Goal: Obtain resource: Obtain resource

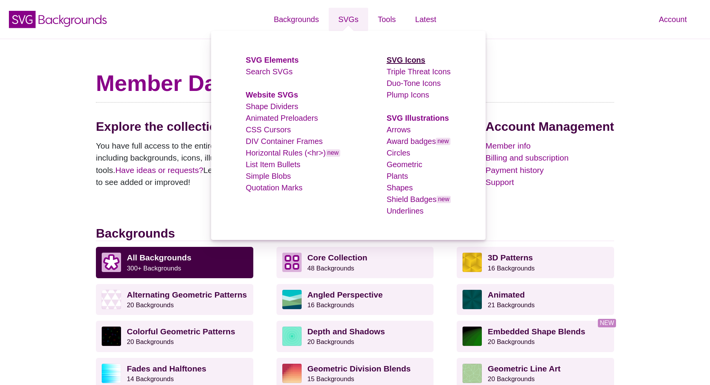
click at [395, 63] on strong "SVG Icons" at bounding box center [406, 60] width 39 height 9
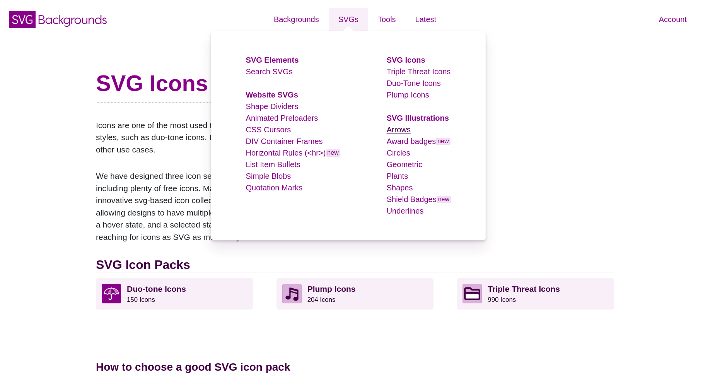
click at [397, 129] on link "Arrows" at bounding box center [399, 129] width 24 height 9
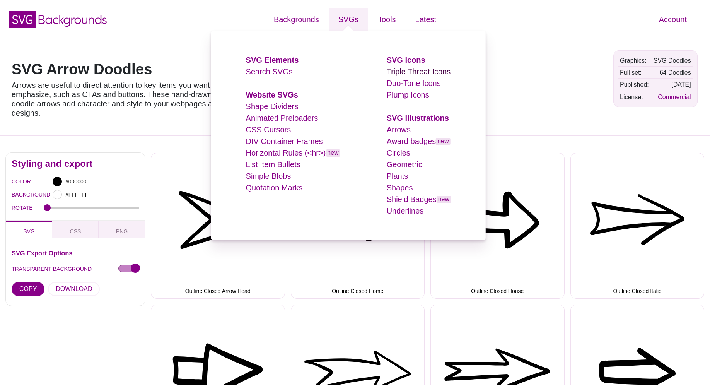
click at [417, 73] on link "Triple Threat Icons" at bounding box center [419, 71] width 64 height 9
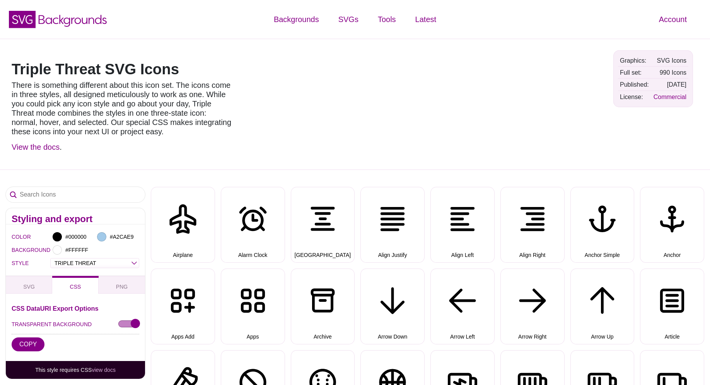
select select "triple threat"
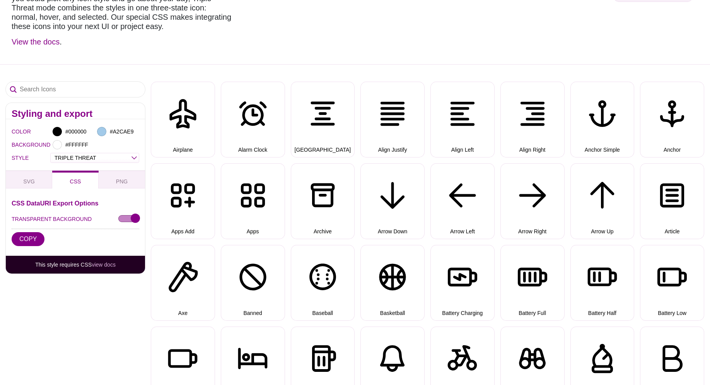
scroll to position [118, 0]
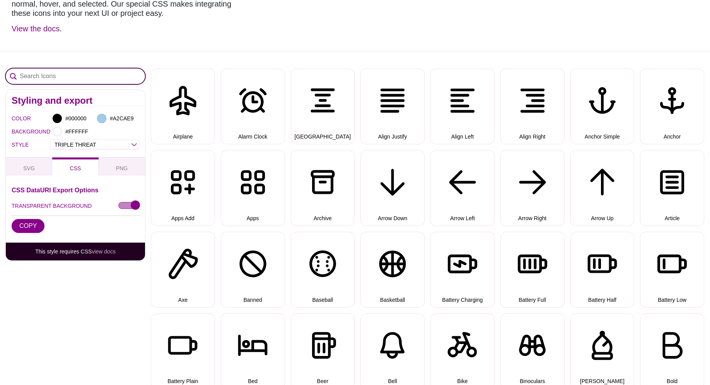
click at [98, 79] on input "Search Icons" at bounding box center [75, 75] width 139 height 15
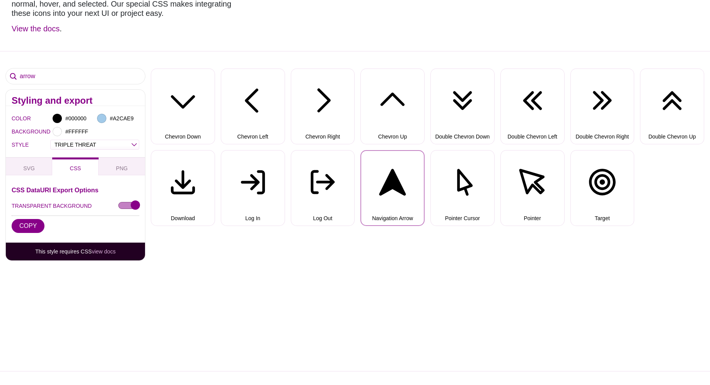
click at [389, 198] on button "Navigation Arrow" at bounding box center [392, 188] width 64 height 76
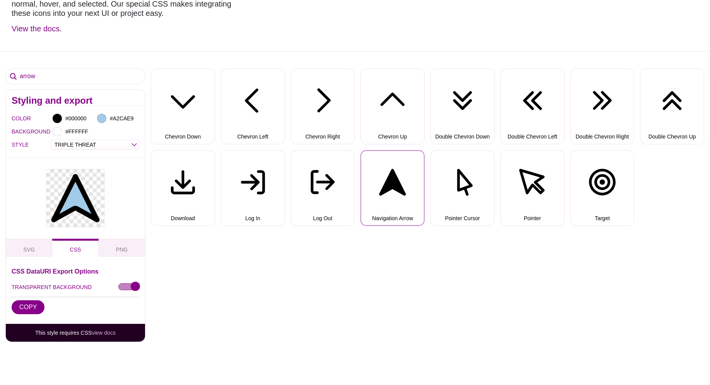
click at [389, 198] on button "Navigation Arrow" at bounding box center [392, 188] width 64 height 76
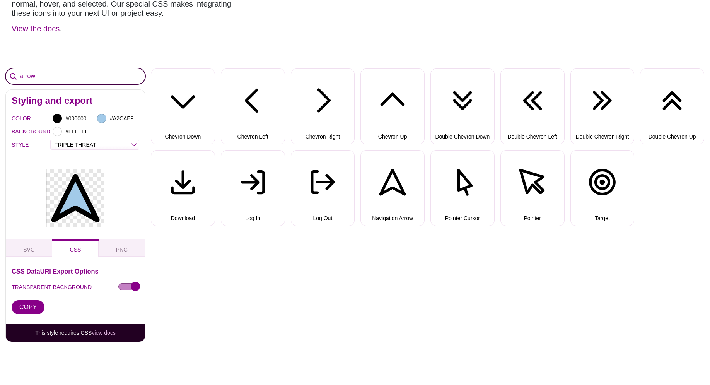
drag, startPoint x: 96, startPoint y: 78, endPoint x: 14, endPoint y: 75, distance: 82.0
click at [14, 75] on input "arrow" at bounding box center [75, 75] width 139 height 15
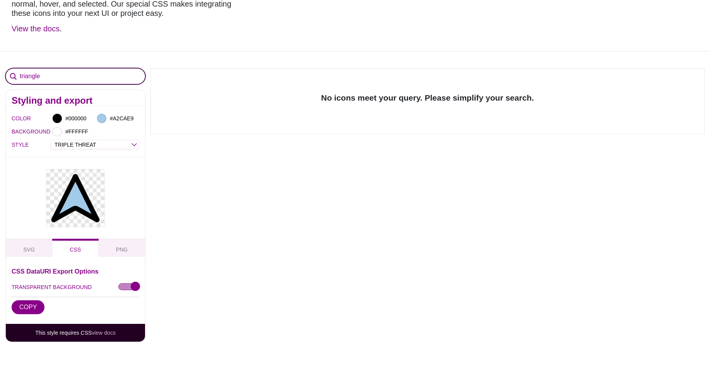
type input "triangle"
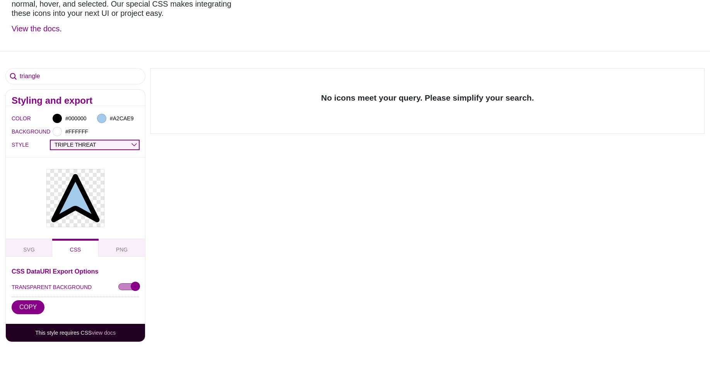
click at [51, 140] on select "OUTLINE DUO-TONE SOLID TRIPLE THREAT DOUBLE TROUBLE" at bounding box center [95, 144] width 88 height 9
click option "OUTLINE" at bounding box center [0, 0] width 0 height 0
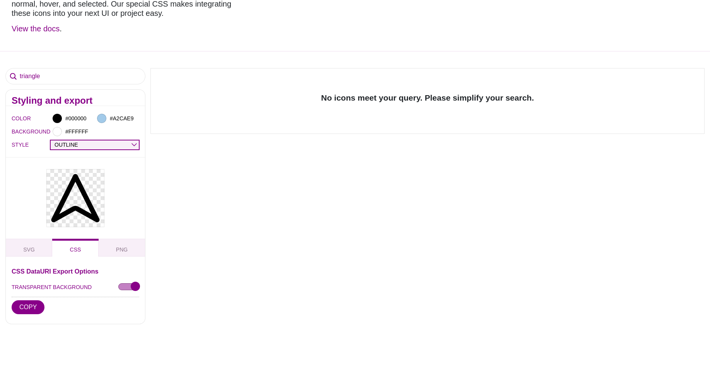
click at [51, 140] on select "OUTLINE DUO-TONE SOLID TRIPLE THREAT DOUBLE TROUBLE" at bounding box center [95, 144] width 88 height 9
select select "solid"
click option "SOLID" at bounding box center [0, 0] width 0 height 0
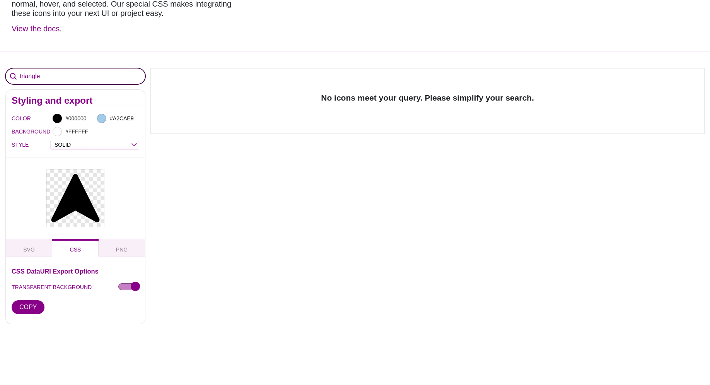
drag, startPoint x: 78, startPoint y: 75, endPoint x: -26, endPoint y: 68, distance: 104.3
click at [6, 68] on input "triangle" at bounding box center [75, 75] width 139 height 15
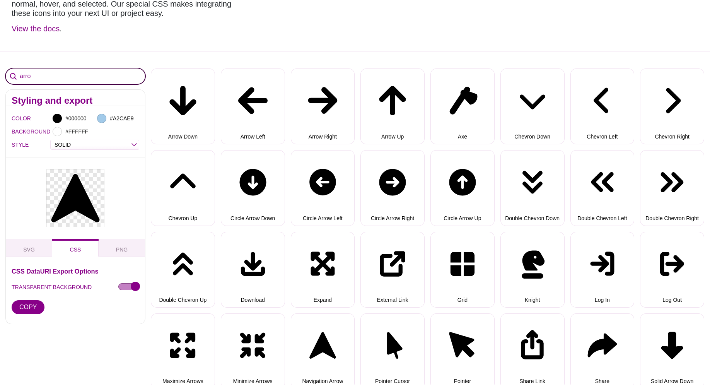
type input "arrow"
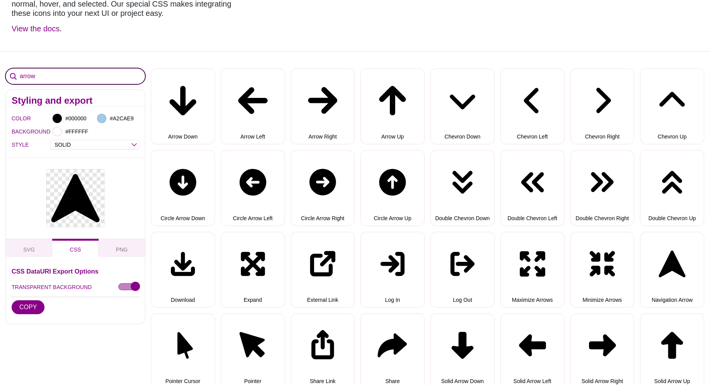
drag, startPoint x: 63, startPoint y: 75, endPoint x: -14, endPoint y: 77, distance: 77.7
click at [6, 77] on input "arrow" at bounding box center [75, 75] width 139 height 15
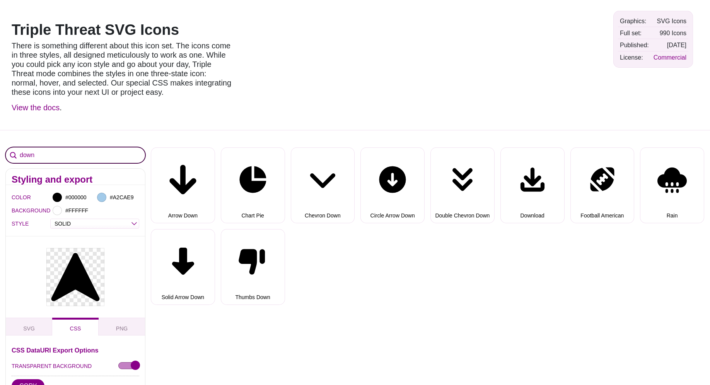
scroll to position [0, 0]
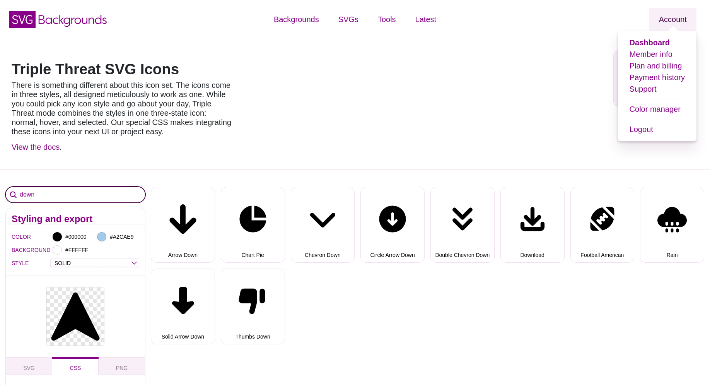
type input "down"
